Goal: Task Accomplishment & Management: Use online tool/utility

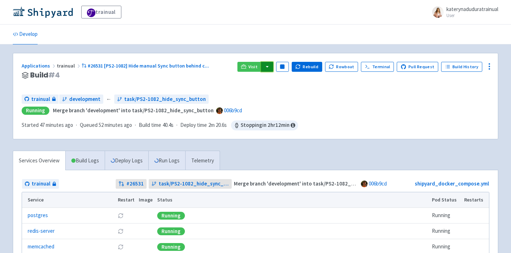
click at [270, 66] on button "button" at bounding box center [267, 67] width 12 height 10
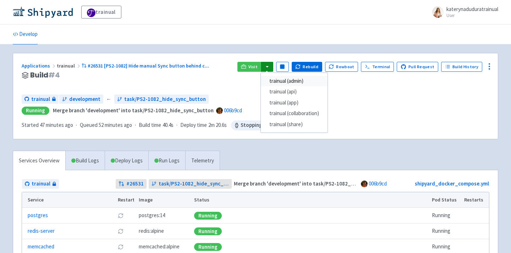
click at [300, 80] on link "trainual (admin)" at bounding box center [294, 81] width 67 height 11
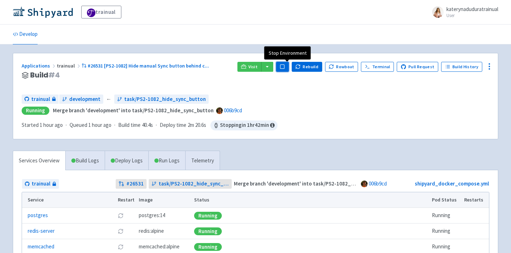
click at [289, 66] on button "Pause" at bounding box center [282, 67] width 13 height 10
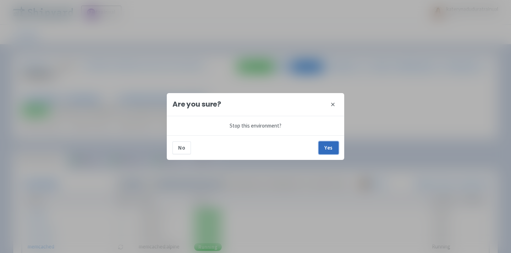
click at [331, 149] on button "Yes" at bounding box center [329, 147] width 20 height 13
